Goal: Task Accomplishment & Management: Manage account settings

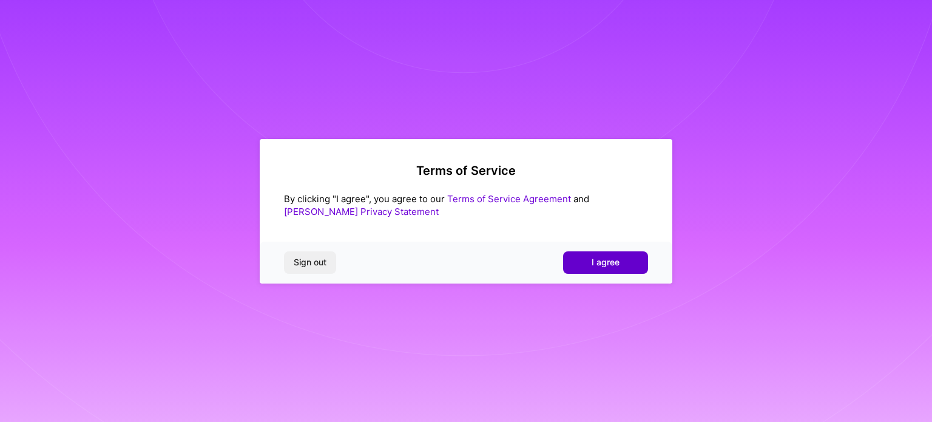
click at [603, 260] on span "I agree" at bounding box center [605, 262] width 28 height 12
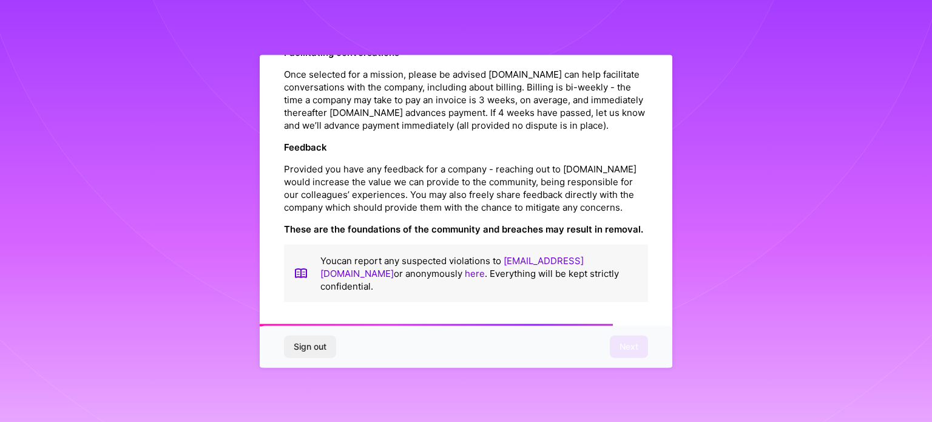
scroll to position [1407, 0]
click at [624, 342] on span "Next" at bounding box center [628, 346] width 19 height 12
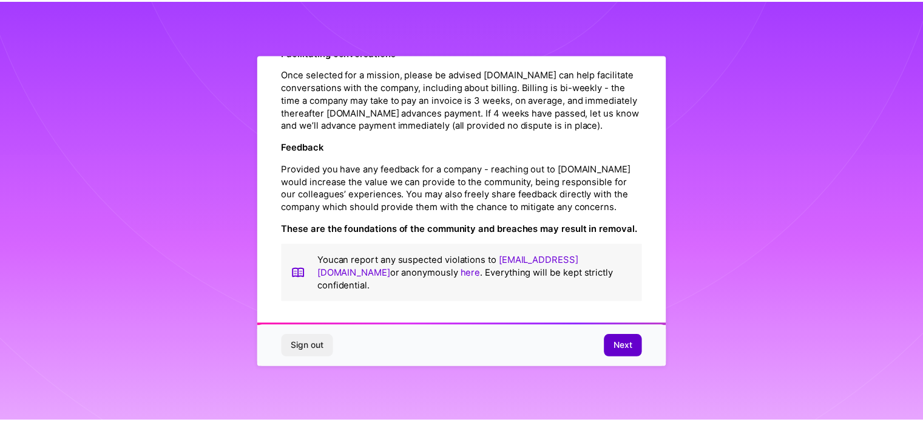
scroll to position [15, 0]
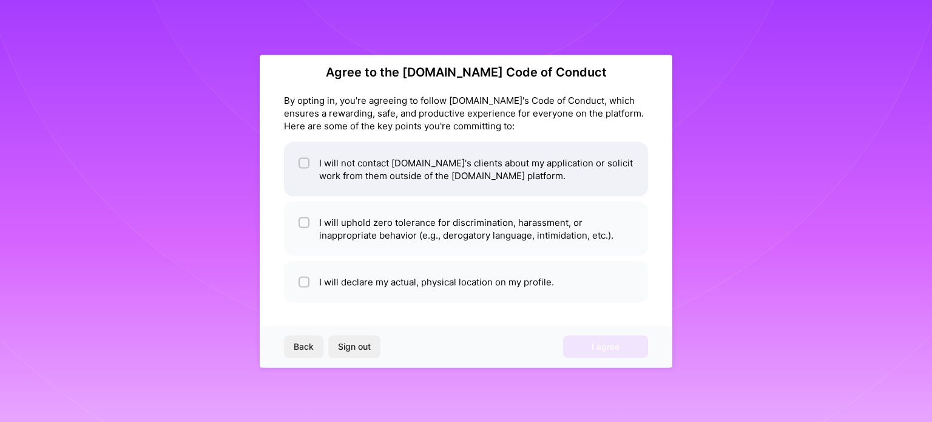
click at [298, 161] on div at bounding box center [303, 162] width 11 height 11
checkbox input "true"
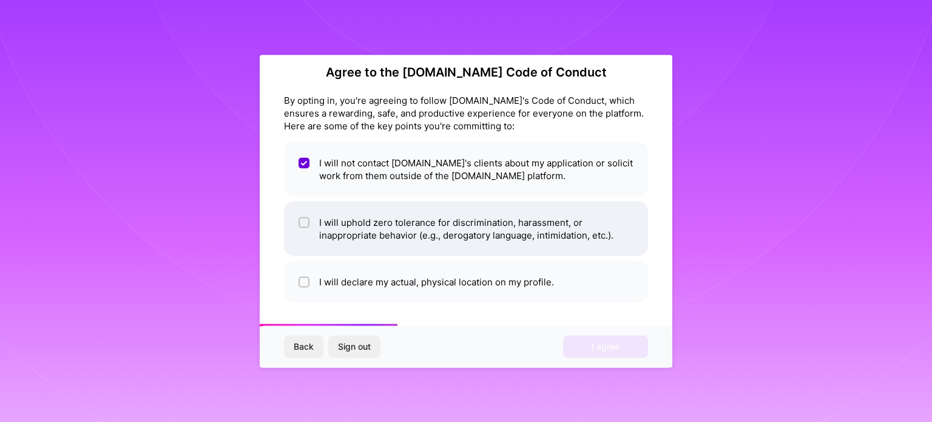
click at [304, 223] on input "checkbox" at bounding box center [305, 222] width 8 height 8
checkbox input "true"
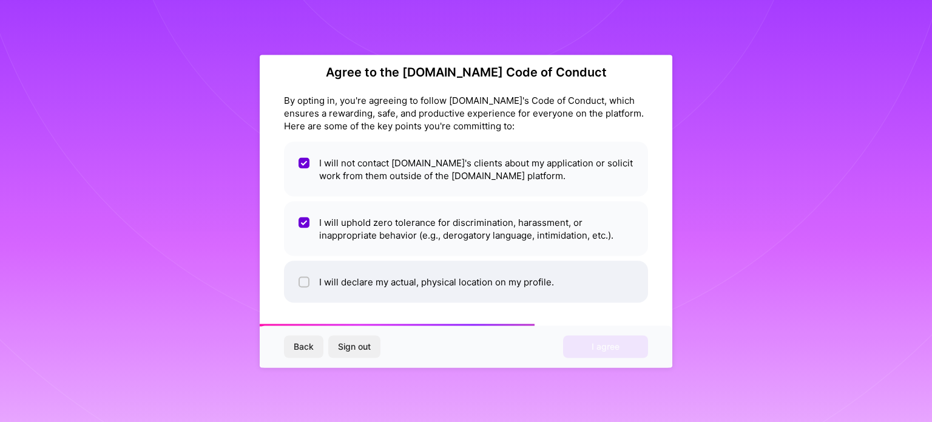
click at [303, 283] on input "checkbox" at bounding box center [305, 282] width 8 height 8
checkbox input "true"
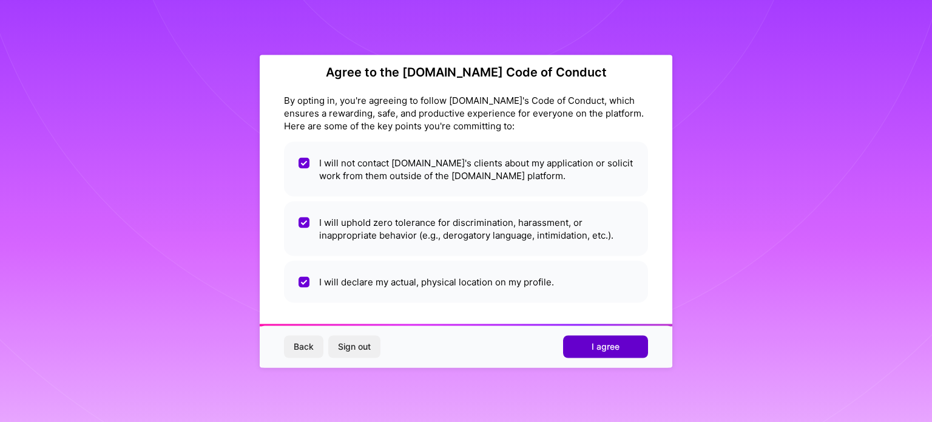
click at [609, 346] on span "I agree" at bounding box center [605, 346] width 28 height 12
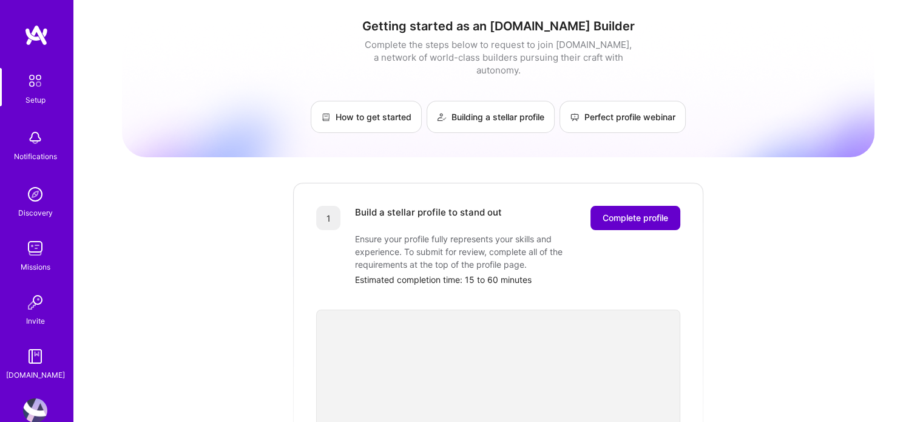
click at [603, 206] on button "Complete profile" at bounding box center [635, 218] width 90 height 24
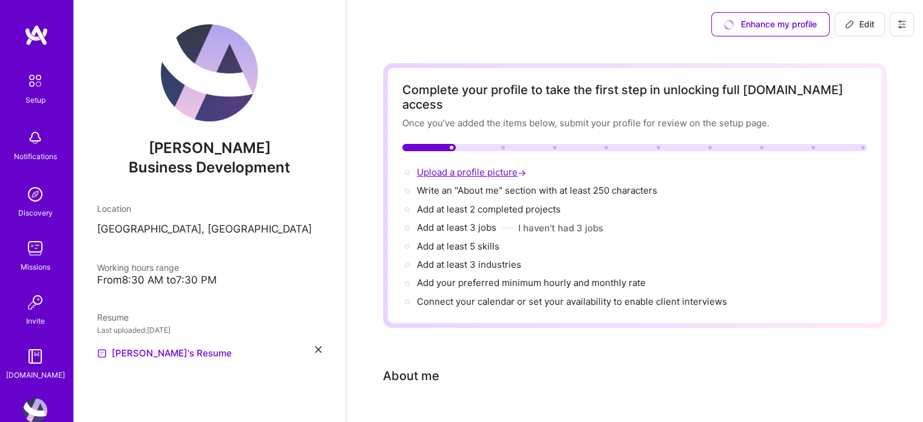
click at [499, 166] on span "Upload a profile picture →" at bounding box center [473, 172] width 112 height 12
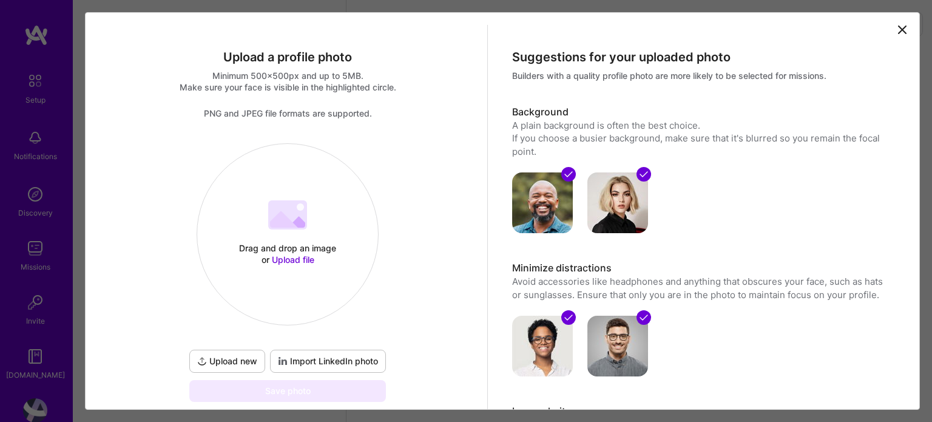
click at [217, 363] on span "Upload new" at bounding box center [227, 361] width 60 height 12
click at [369, 363] on span "Import LinkedIn photo" at bounding box center [328, 361] width 100 height 12
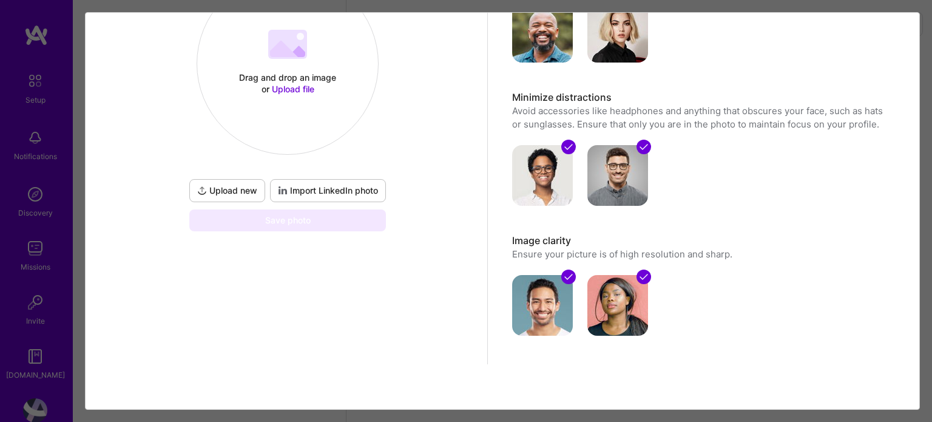
scroll to position [172, 0]
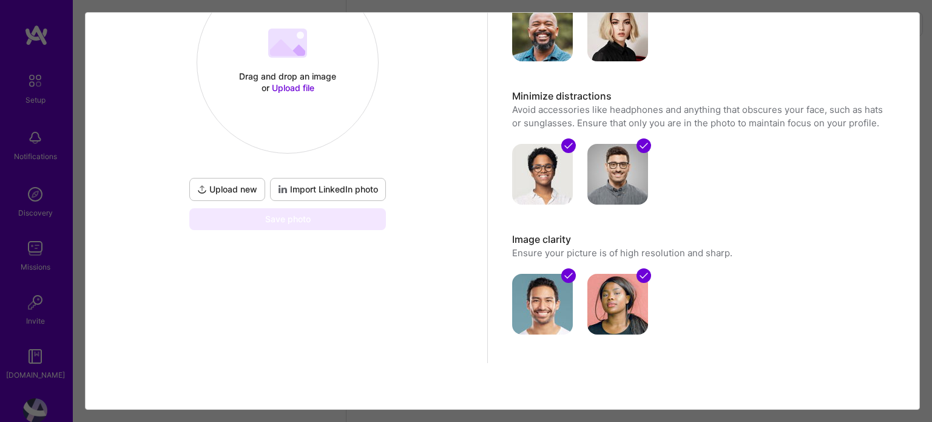
click at [330, 191] on span "Import LinkedIn photo" at bounding box center [328, 189] width 100 height 12
select select "US"
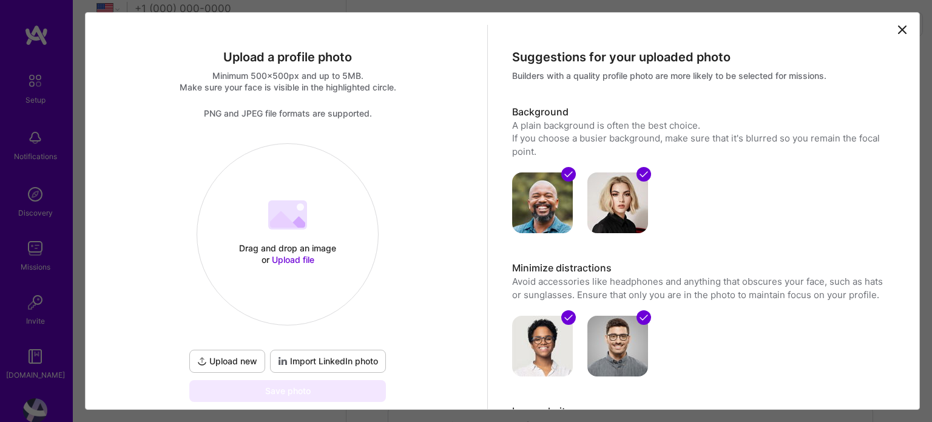
click at [285, 255] on span "Upload file" at bounding box center [293, 259] width 42 height 10
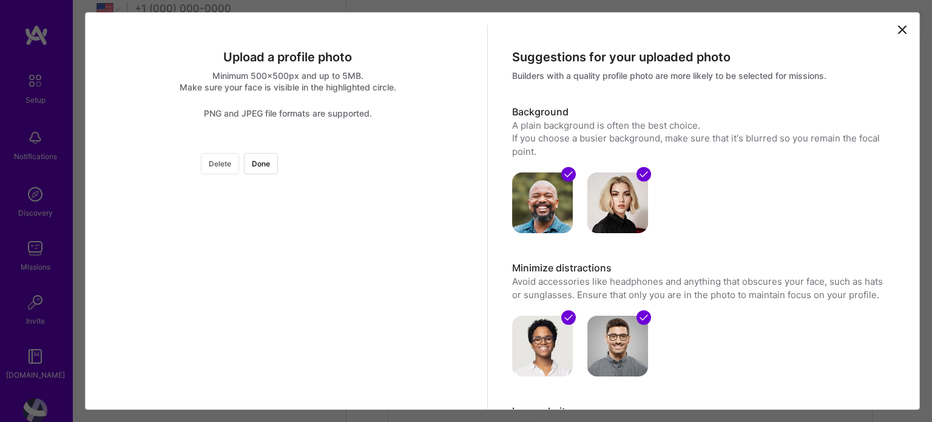
click at [239, 164] on button "Delete" at bounding box center [220, 163] width 38 height 21
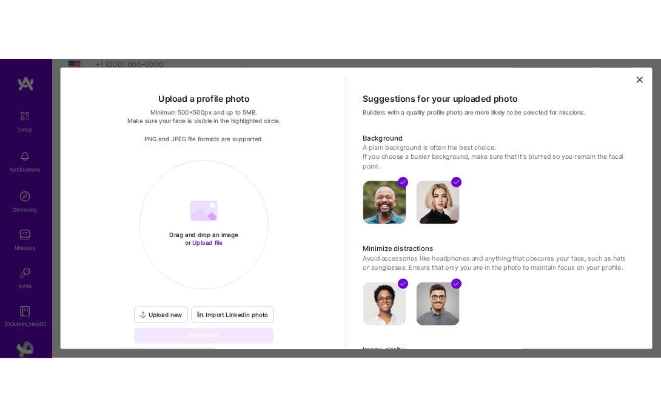
scroll to position [172, 0]
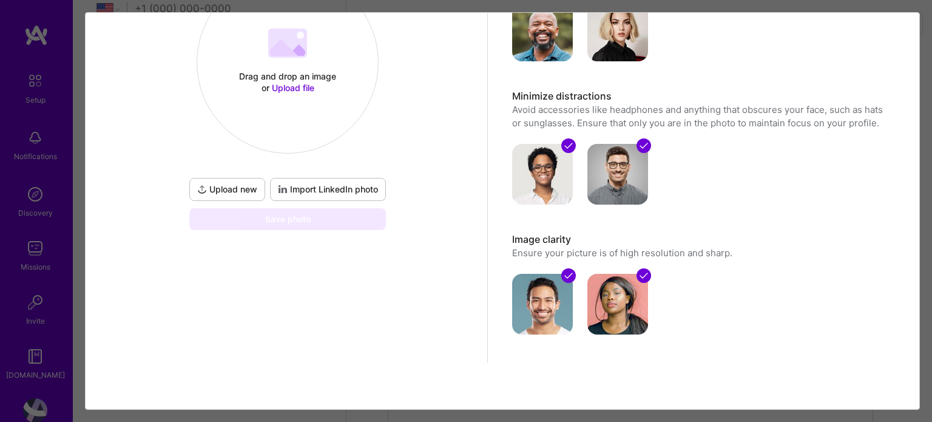
click at [294, 90] on span "Upload file" at bounding box center [293, 87] width 42 height 10
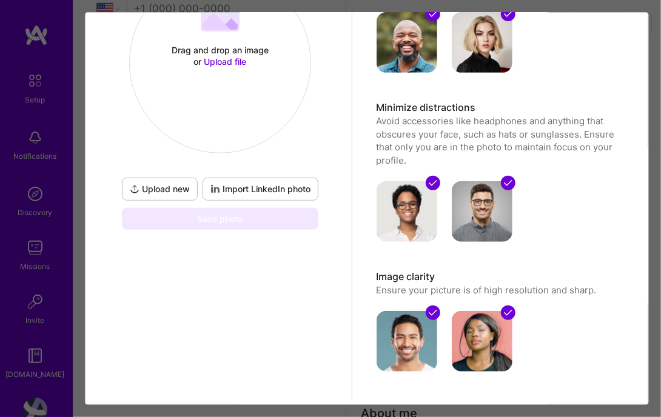
scroll to position [146, 0]
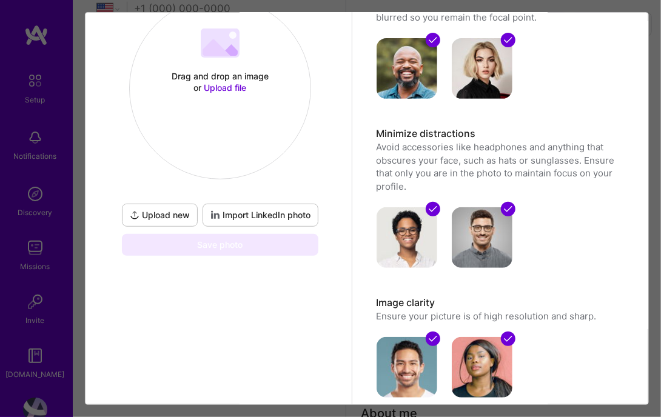
click at [206, 137] on div "Drag and drop an image or Upload file Upload file" at bounding box center [220, 89] width 182 height 182
click at [141, 340] on div "Upload a profile photo Minimum 500x500px and up to 5MB. Make sure your face is …" at bounding box center [221, 152] width 264 height 547
click at [221, 85] on span "Upload file" at bounding box center [225, 87] width 42 height 10
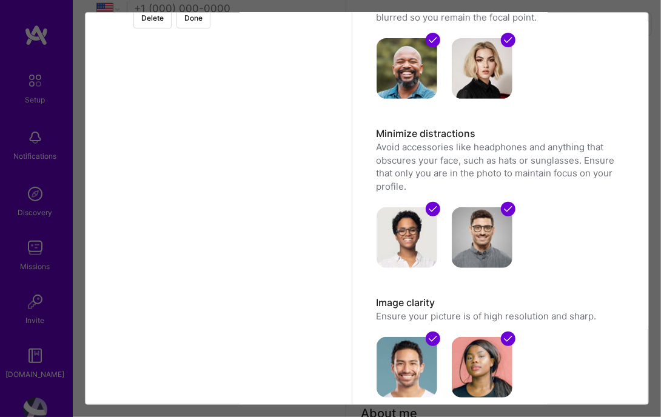
click at [274, 124] on div at bounding box center [340, 118] width 240 height 240
click at [210, 19] on button "Done" at bounding box center [194, 17] width 34 height 21
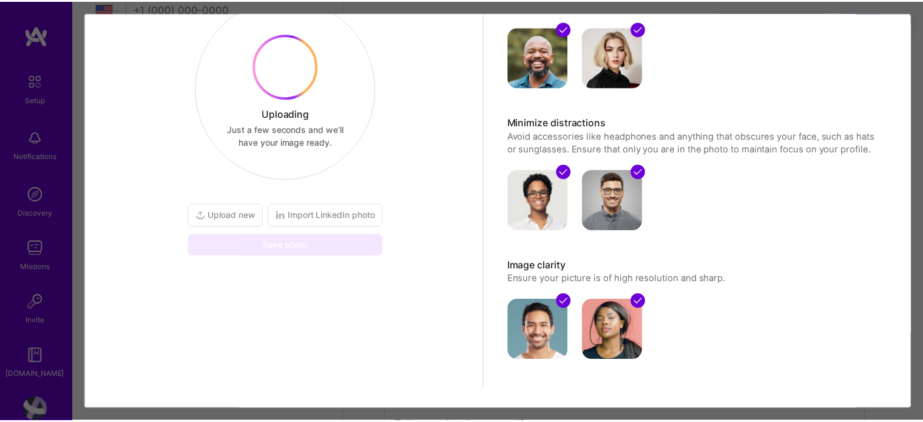
scroll to position [62, 0]
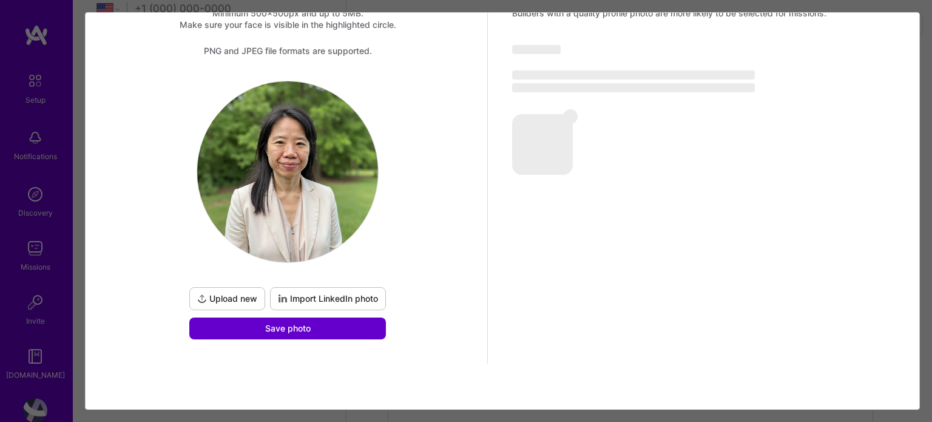
click at [317, 332] on button "Save photo" at bounding box center [287, 328] width 197 height 22
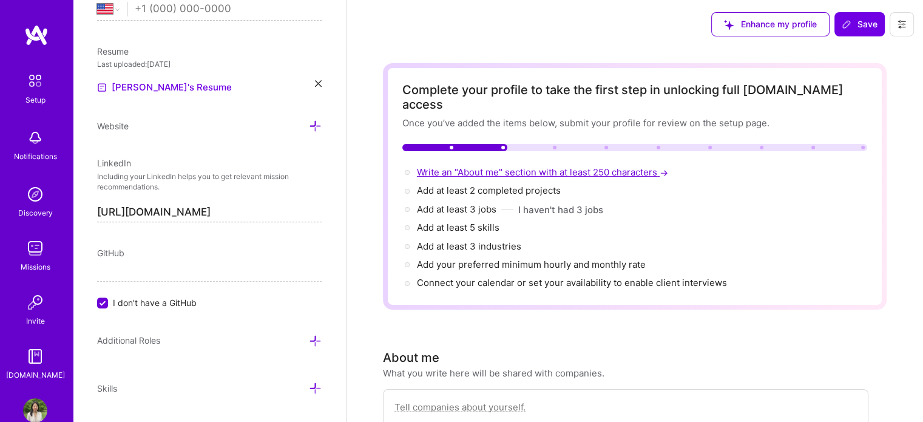
click at [554, 166] on span "Write an "About me" section with at least 250 characters →" at bounding box center [544, 172] width 254 height 12
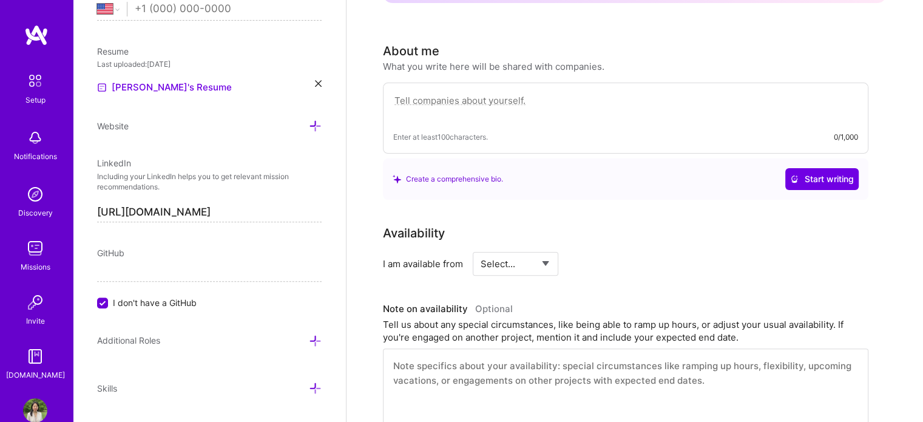
scroll to position [330, 0]
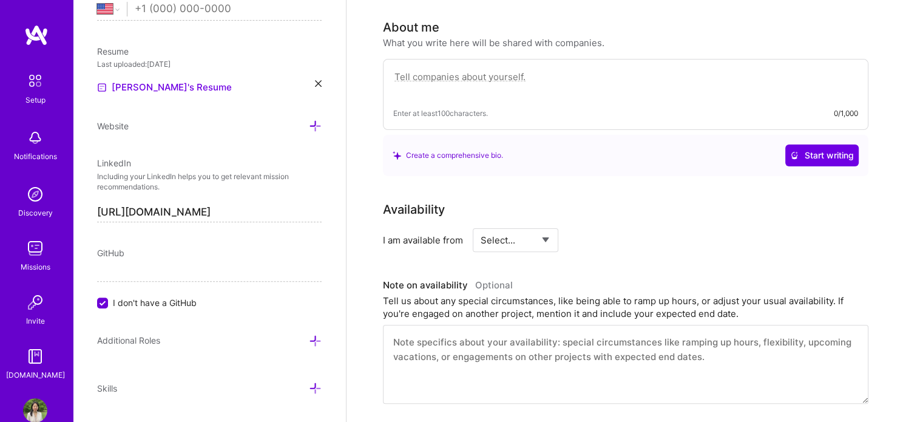
click at [501, 69] on textarea at bounding box center [625, 83] width 465 height 28
click at [495, 149] on div "Create a comprehensive bio." at bounding box center [447, 155] width 110 height 13
click at [442, 149] on div "Create a comprehensive bio." at bounding box center [447, 155] width 110 height 13
click at [32, 33] on img at bounding box center [36, 35] width 24 height 22
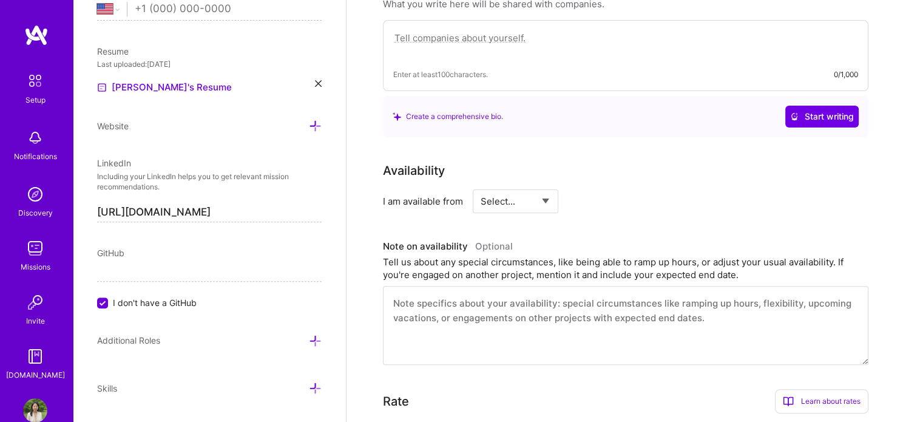
scroll to position [0, 0]
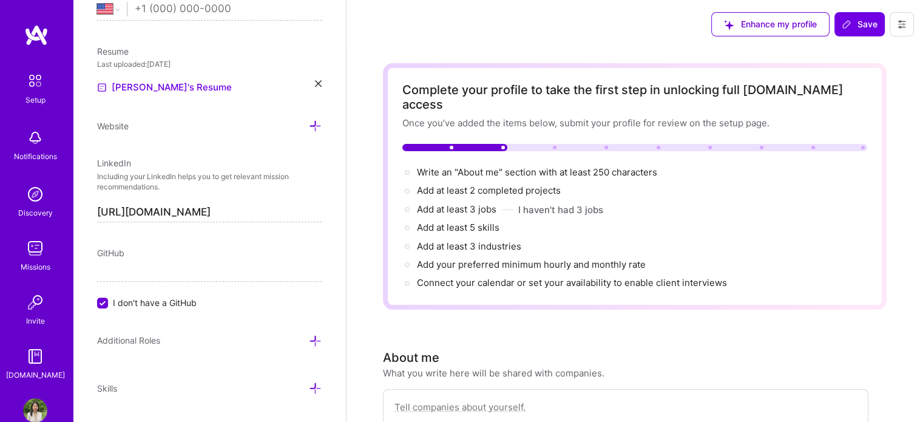
click at [752, 21] on span "Enhance my profile" at bounding box center [770, 24] width 93 height 12
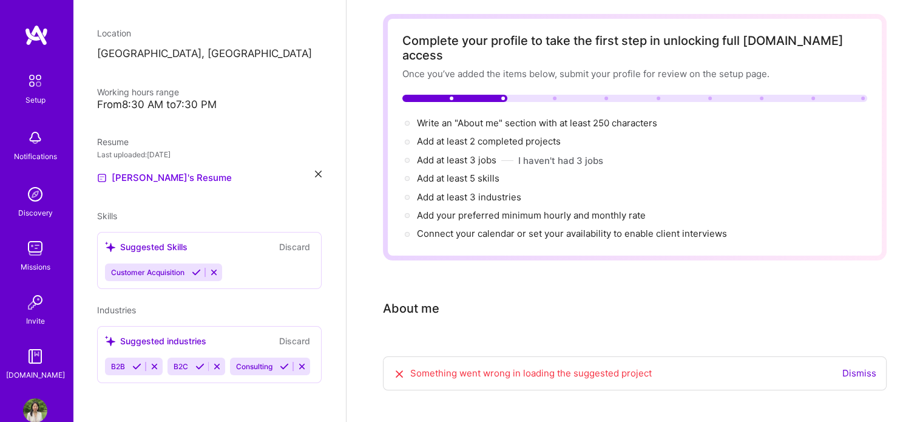
scroll to position [66, 0]
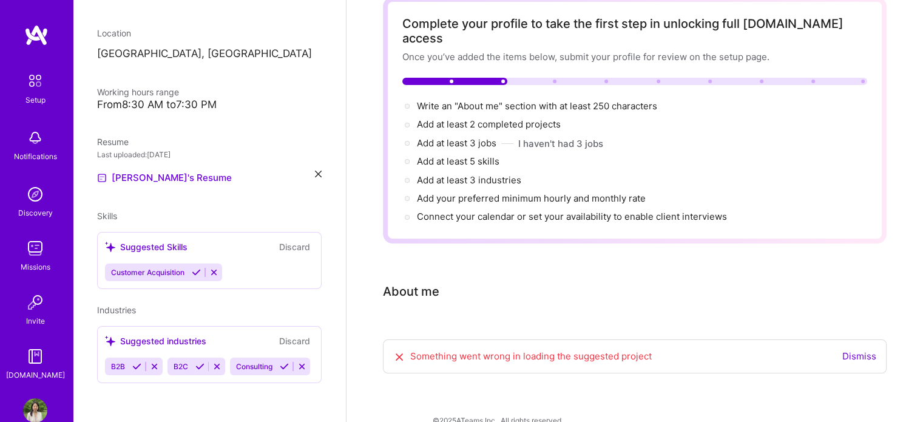
click at [857, 350] on link "Dismiss" at bounding box center [859, 356] width 34 height 12
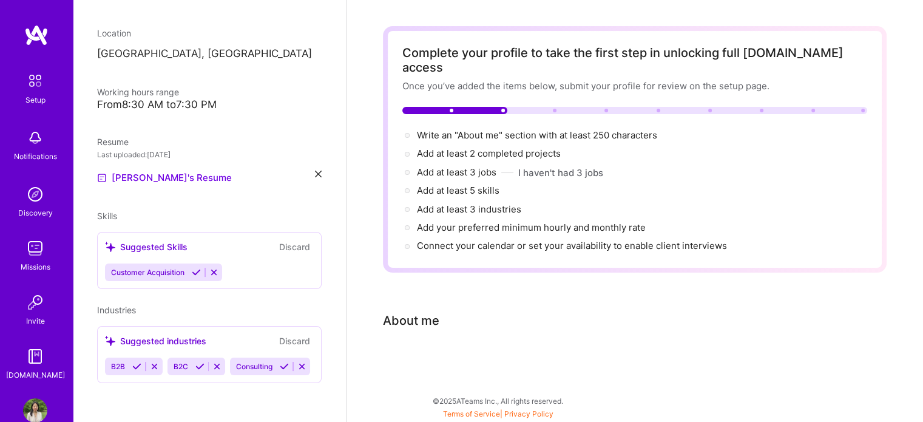
scroll to position [19, 0]
